Goal: Transaction & Acquisition: Subscribe to service/newsletter

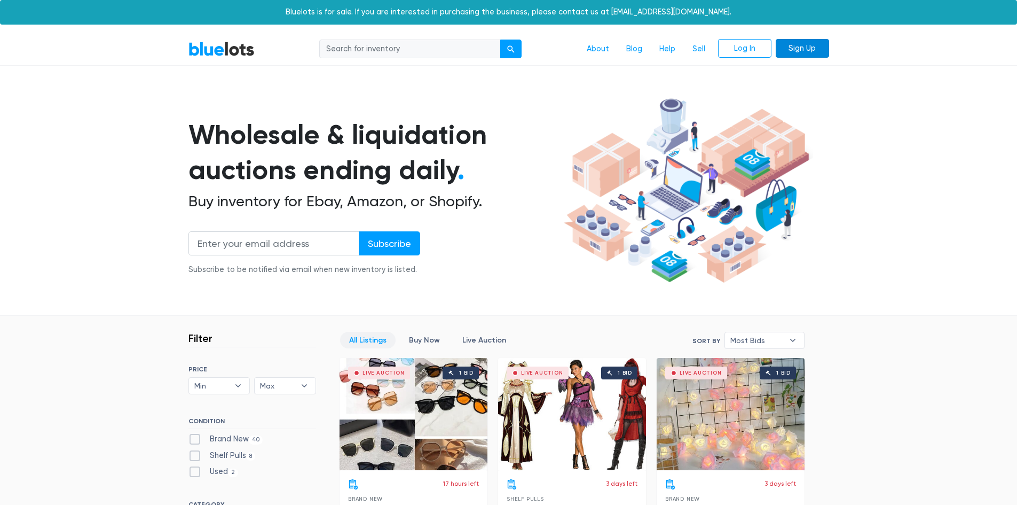
click at [792, 50] on link "Sign Up" at bounding box center [802, 48] width 53 height 19
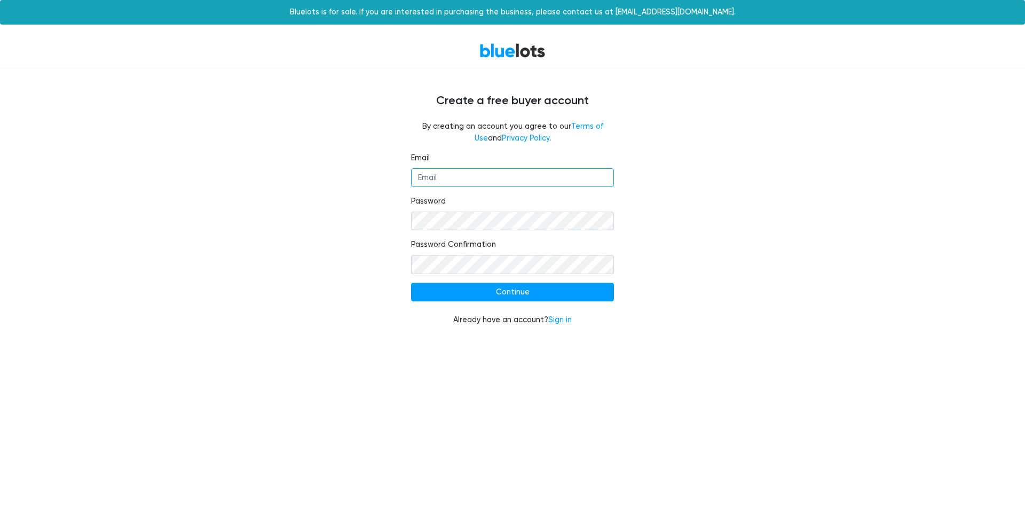
click at [440, 181] on input "Email" at bounding box center [512, 177] width 203 height 19
type input "saraiza2@gmail.com"
click at [511, 301] on input "Continue" at bounding box center [512, 292] width 203 height 19
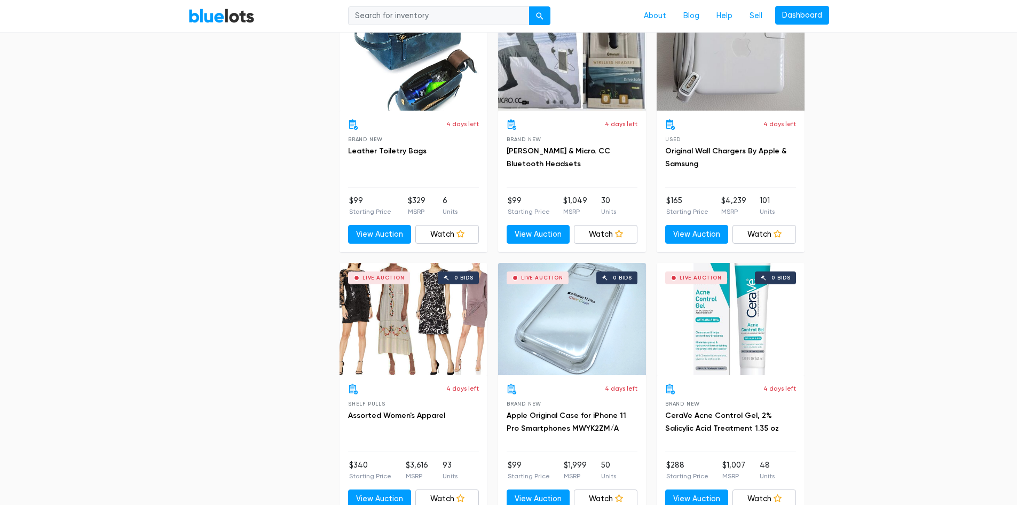
scroll to position [1961, 0]
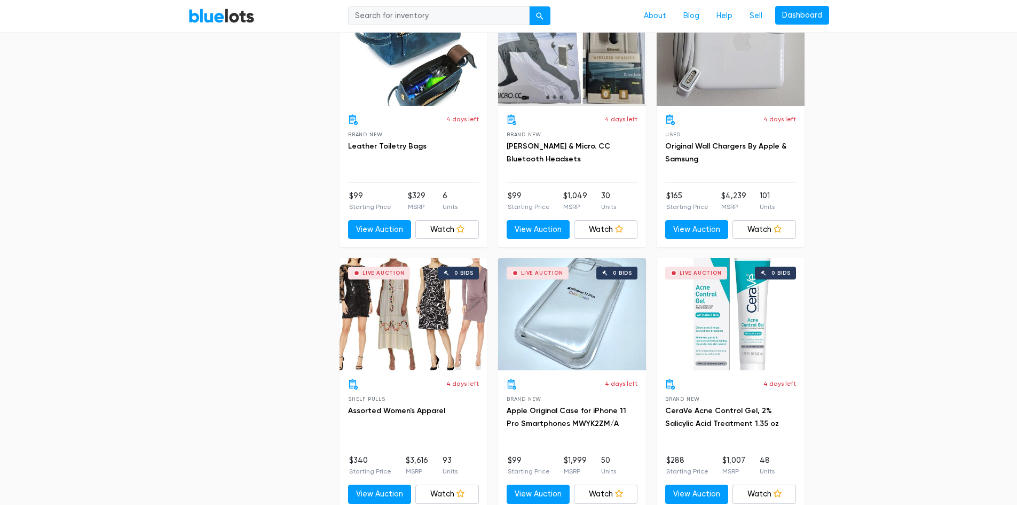
click at [394, 13] on input "search" at bounding box center [439, 15] width 182 height 19
type input "free"
click at [529, 6] on button "submit" at bounding box center [539, 15] width 21 height 19
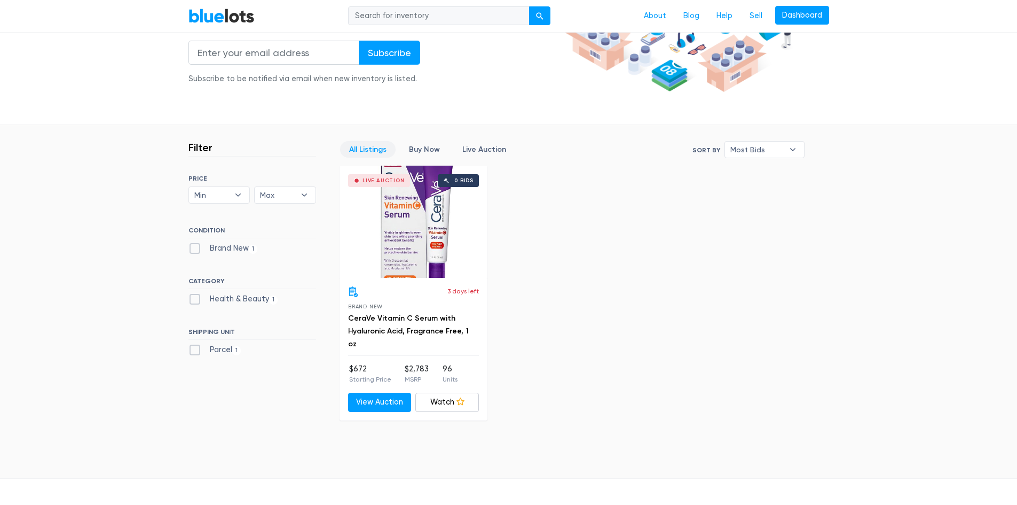
scroll to position [202, 0]
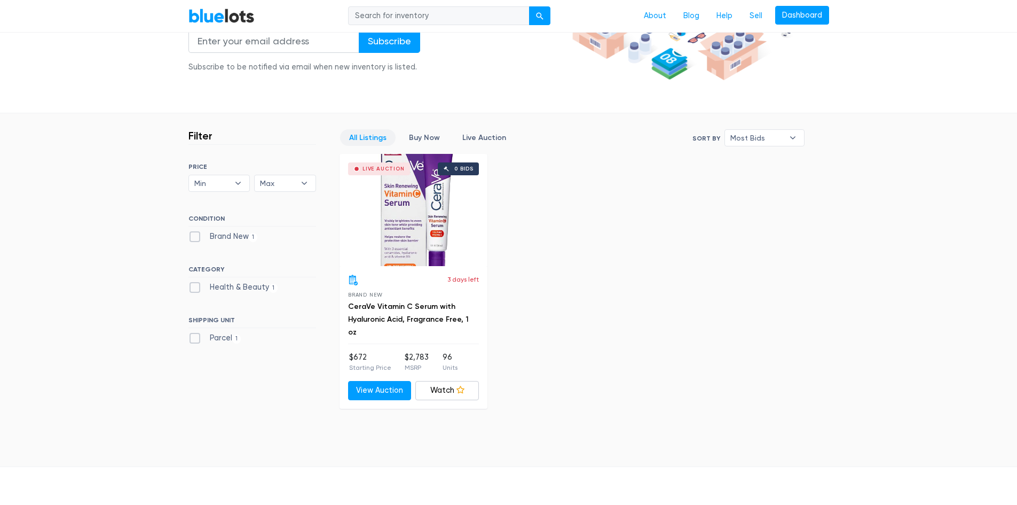
click at [402, 206] on div "Live Auction 0 bids" at bounding box center [414, 210] width 148 height 112
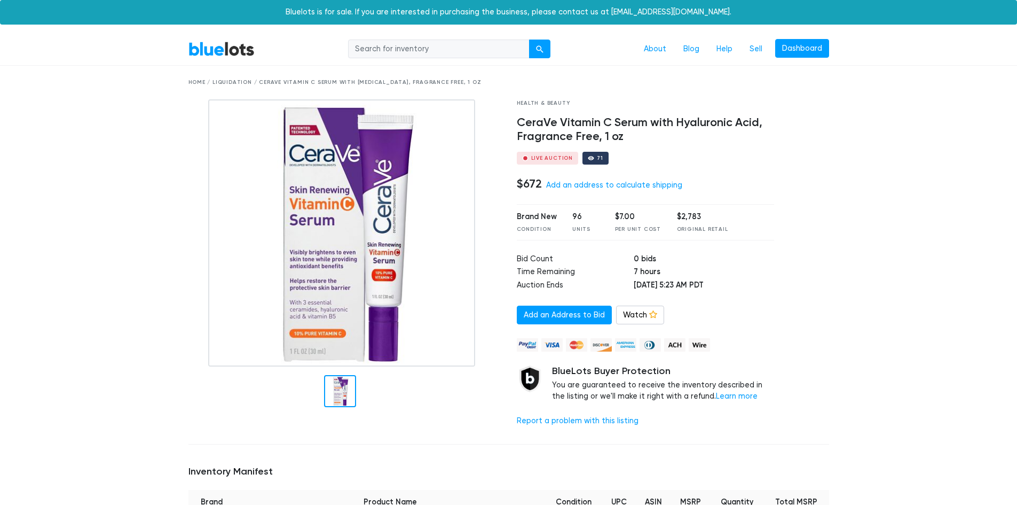
click at [214, 53] on link "BlueLots" at bounding box center [222, 48] width 66 height 15
